Goal: Navigation & Orientation: Go to known website

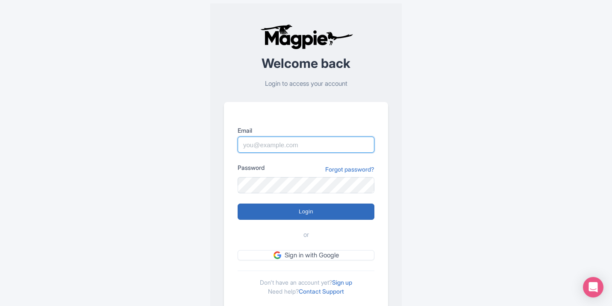
type input "marrakechcameltrips@gmail.com"
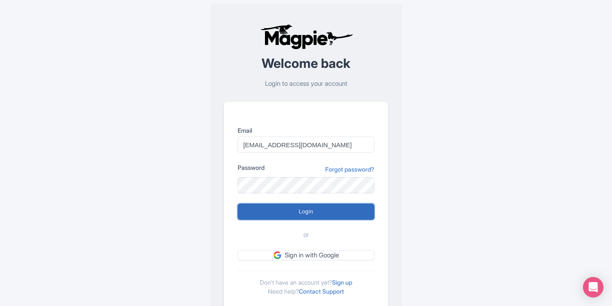
click at [323, 208] on input "Login" at bounding box center [305, 212] width 137 height 16
type input "Logging in..."
